Goal: Navigation & Orientation: Find specific page/section

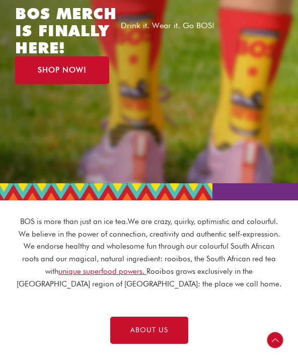
scroll to position [167, 0]
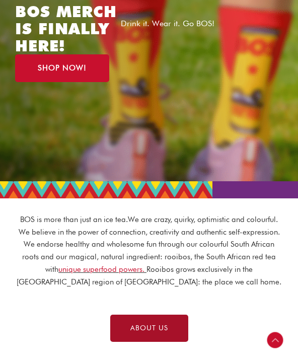
click at [154, 327] on span "ABOUT US" at bounding box center [149, 327] width 38 height 7
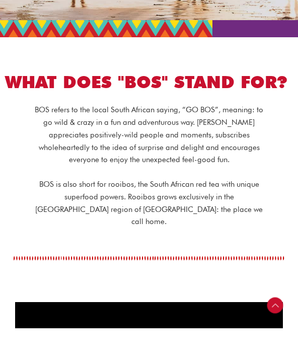
scroll to position [209, 0]
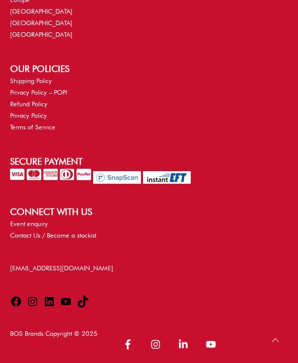
scroll to position [2326, 0]
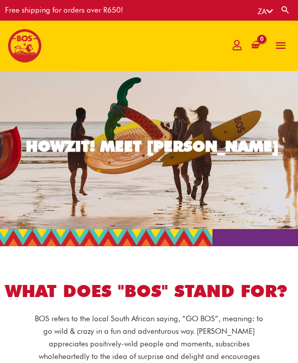
click at [280, 45] on span "button" at bounding box center [281, 45] width 14 height 27
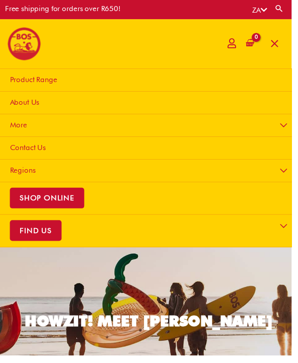
scroll to position [1, 0]
click at [33, 128] on link "More" at bounding box center [150, 128] width 307 height 23
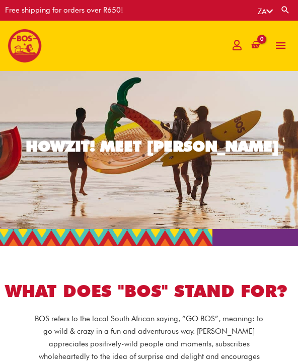
click at [282, 51] on span "button" at bounding box center [281, 45] width 14 height 27
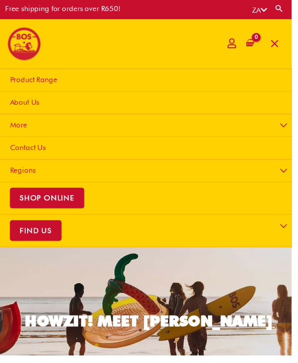
click at [291, 125] on button "Menu Toggle" at bounding box center [290, 129] width 22 height 24
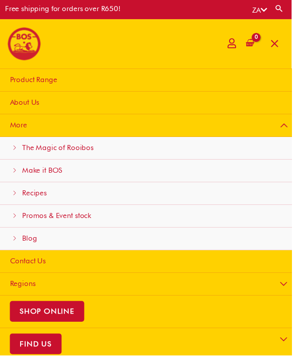
scroll to position [1, 0]
click at [47, 174] on span "Make it BOS" at bounding box center [43, 173] width 41 height 9
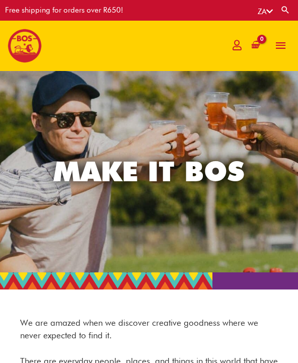
click at [278, 49] on span "button" at bounding box center [281, 45] width 14 height 27
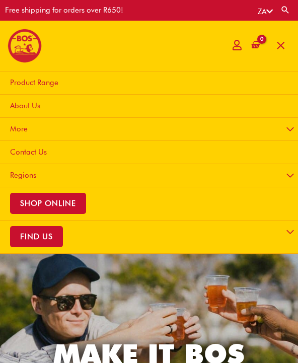
scroll to position [1, 0]
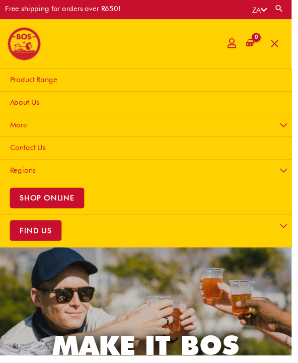
click at [288, 130] on button "Menu Toggle" at bounding box center [290, 129] width 22 height 24
